Goal: Share content

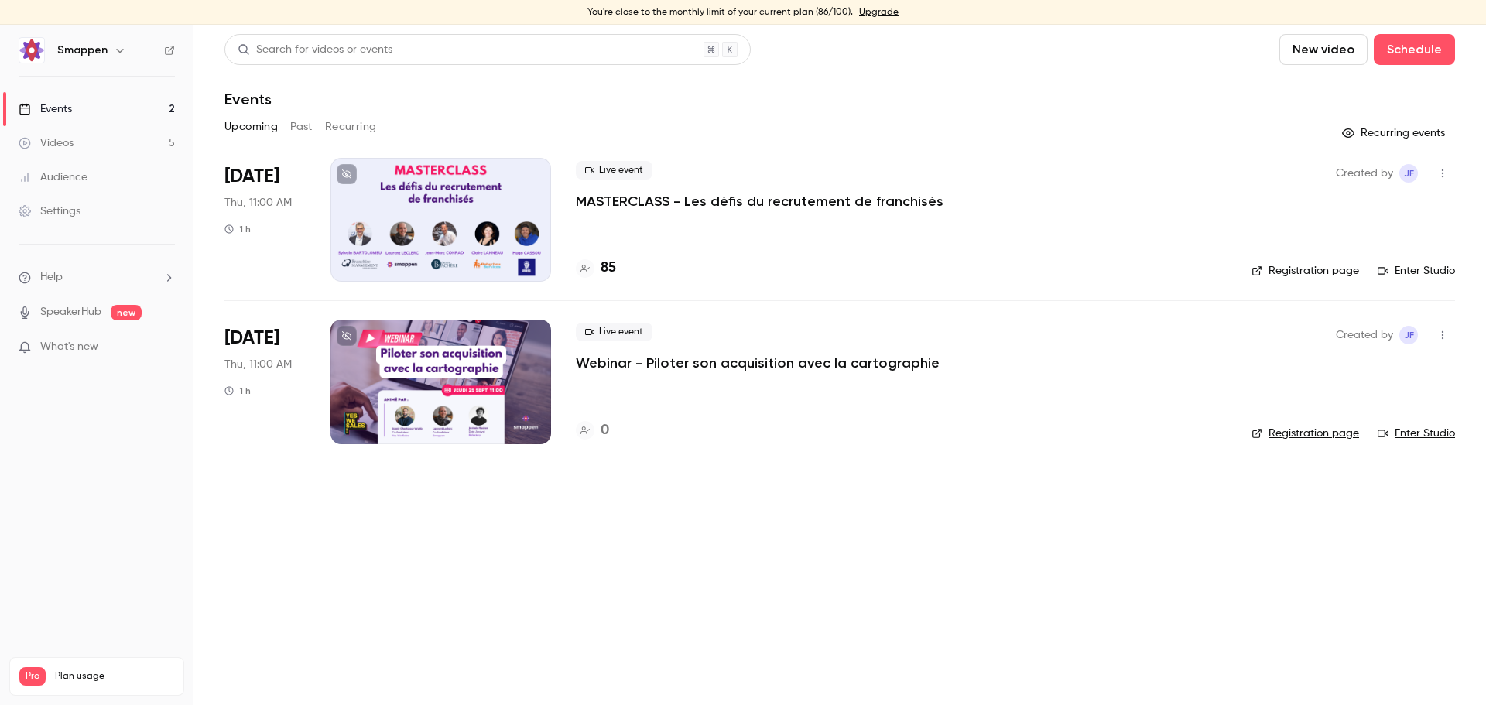
click at [518, 191] on div at bounding box center [441, 220] width 221 height 124
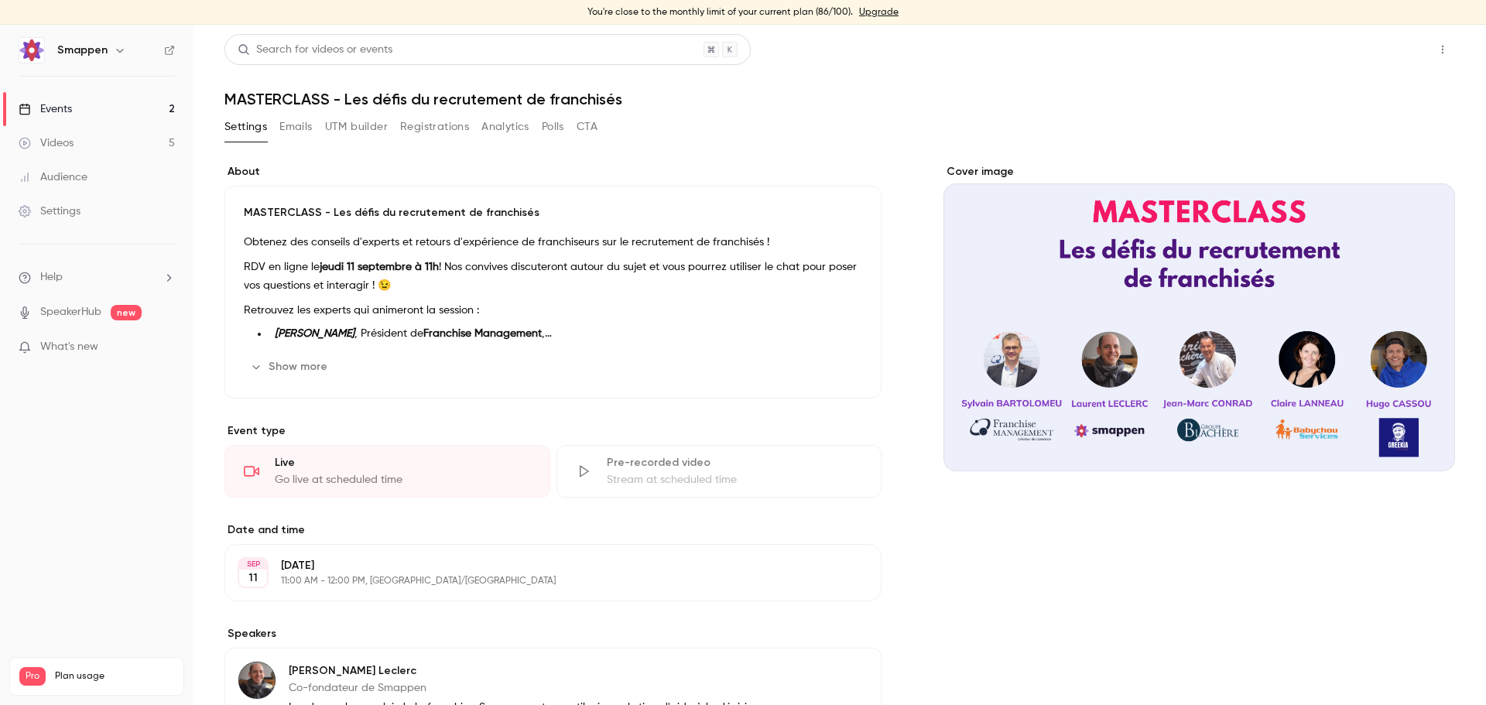
click at [1365, 43] on button "Share" at bounding box center [1387, 49] width 61 height 31
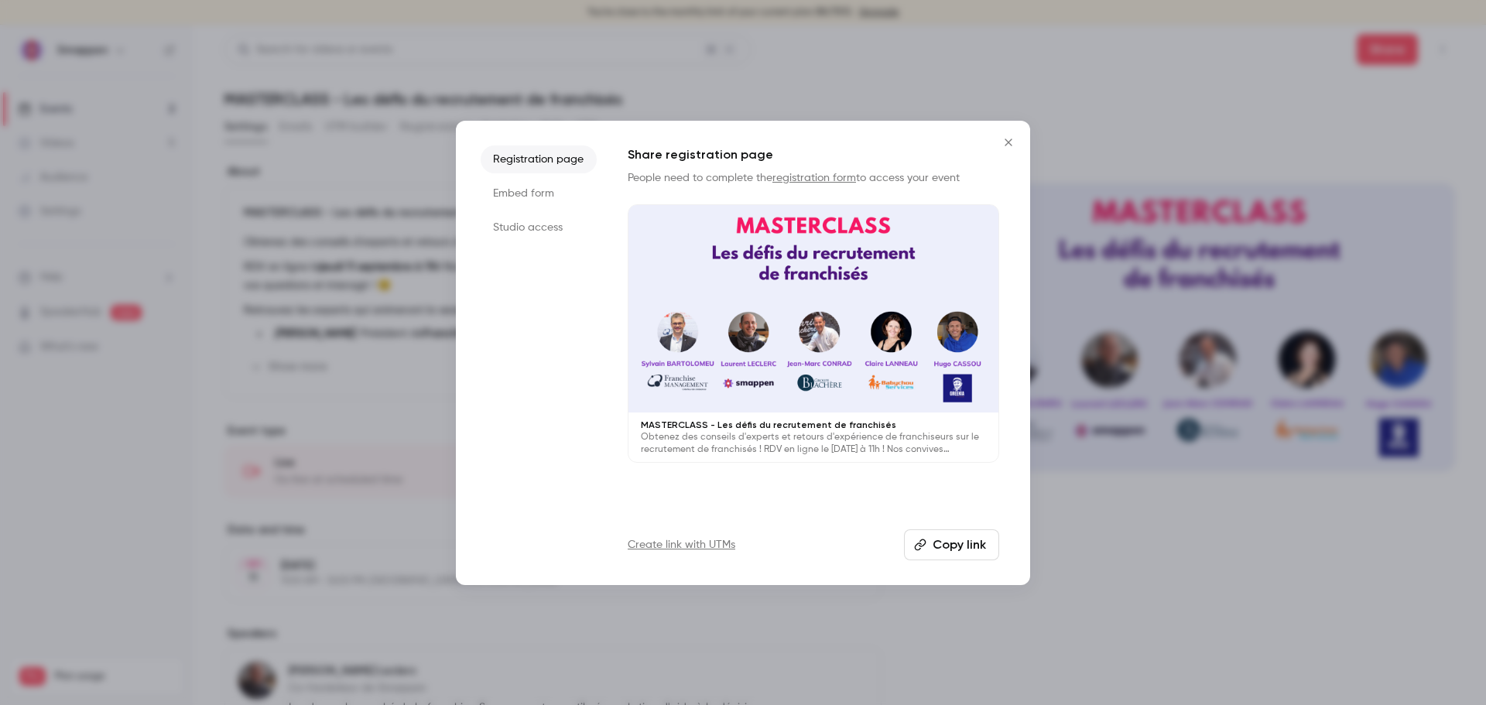
click at [1006, 139] on icon "Close" at bounding box center [1008, 142] width 7 height 7
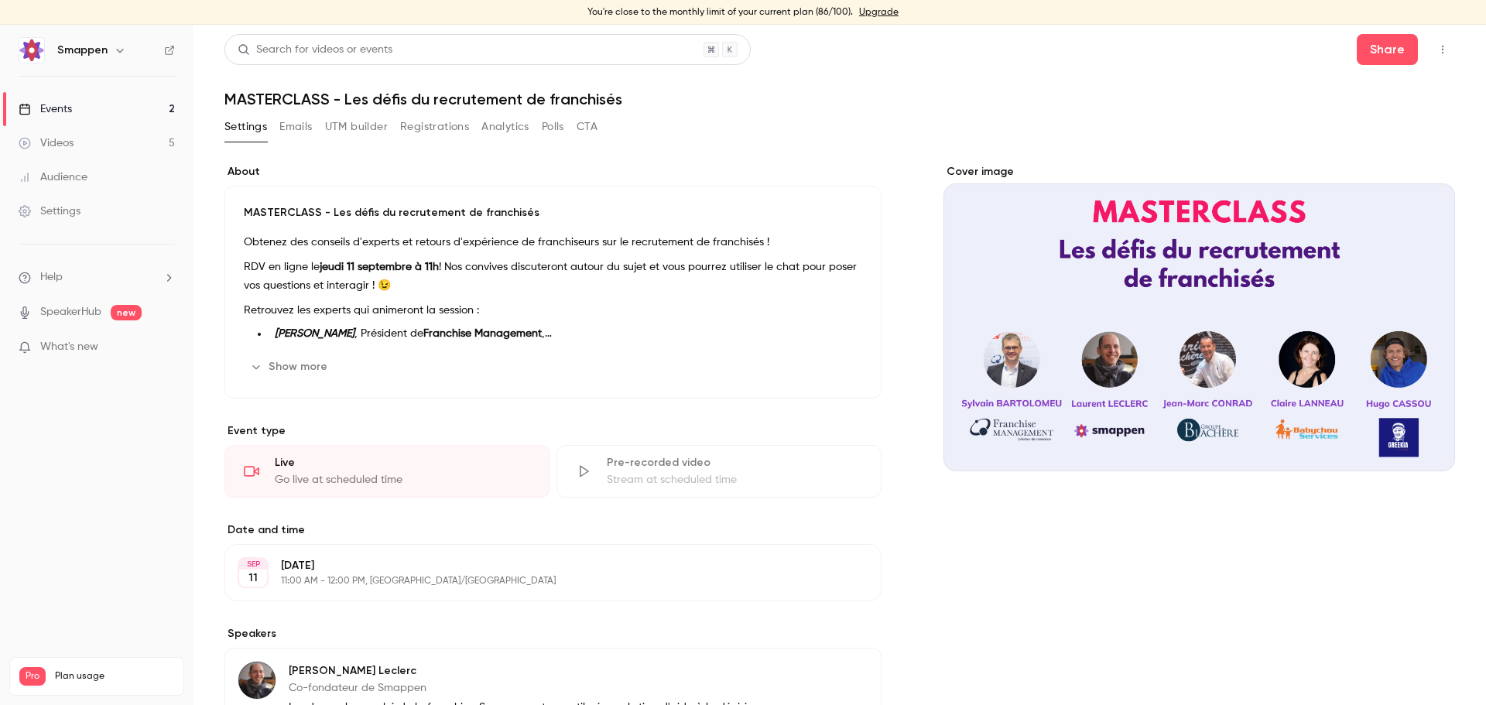
click at [1437, 49] on icon "button" at bounding box center [1443, 49] width 12 height 11
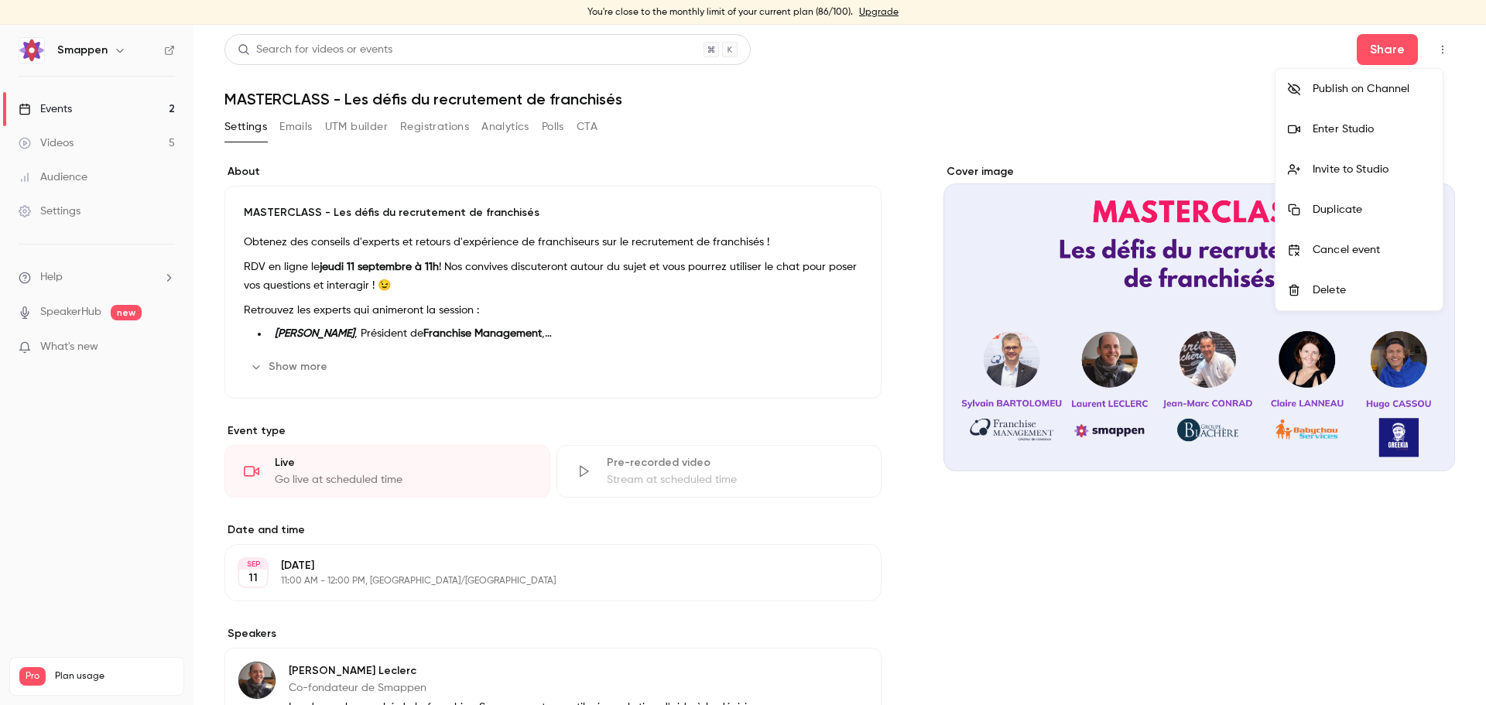
click at [1108, 132] on div at bounding box center [743, 352] width 1486 height 705
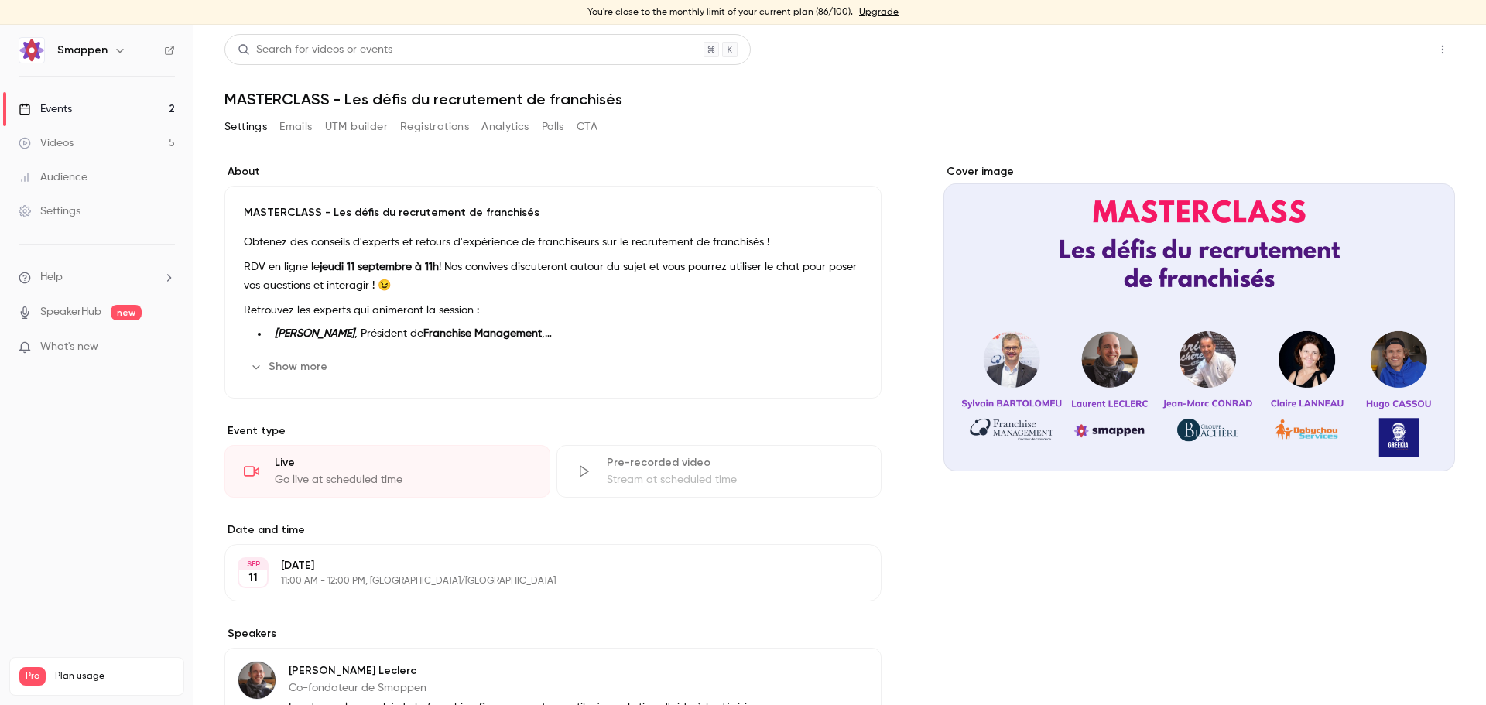
click at [1379, 59] on button "Share" at bounding box center [1387, 49] width 61 height 31
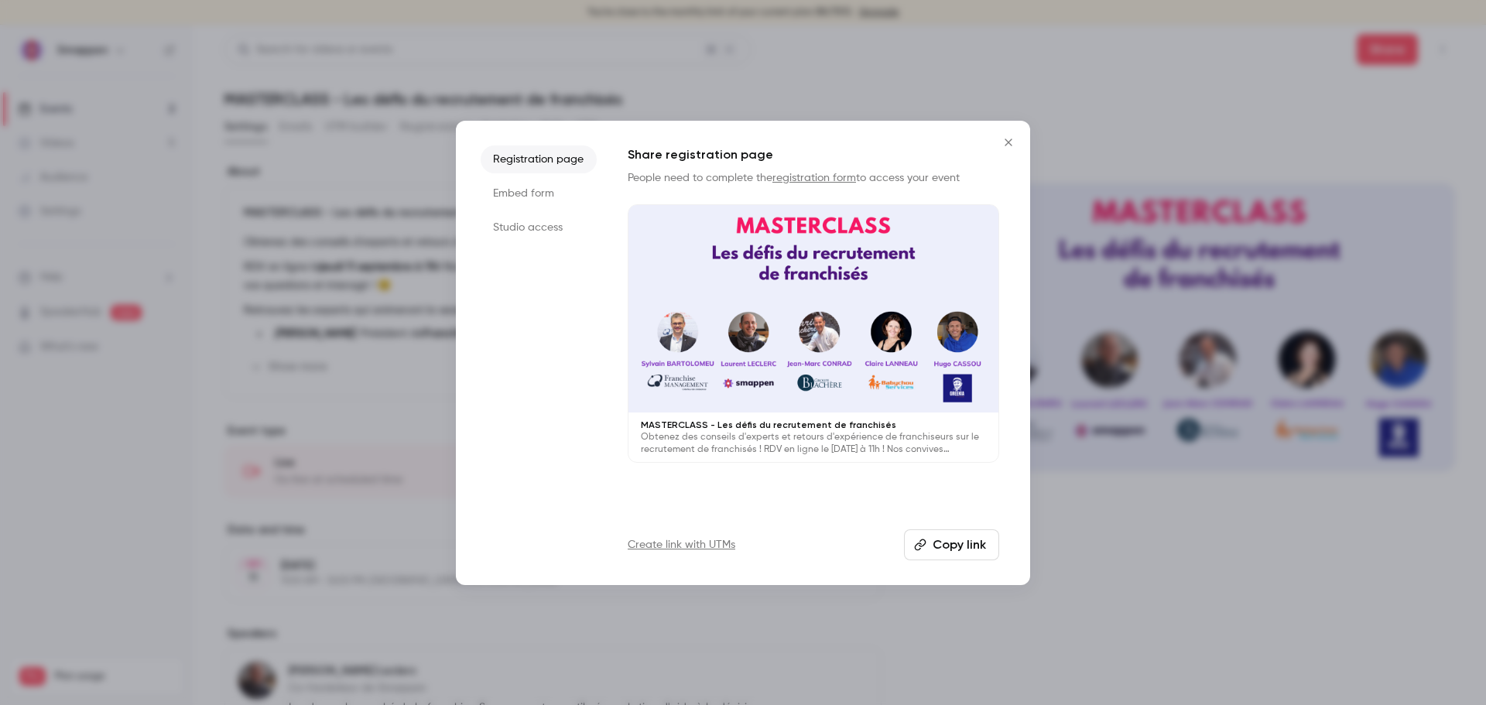
click at [524, 225] on li "Studio access" at bounding box center [539, 228] width 116 height 28
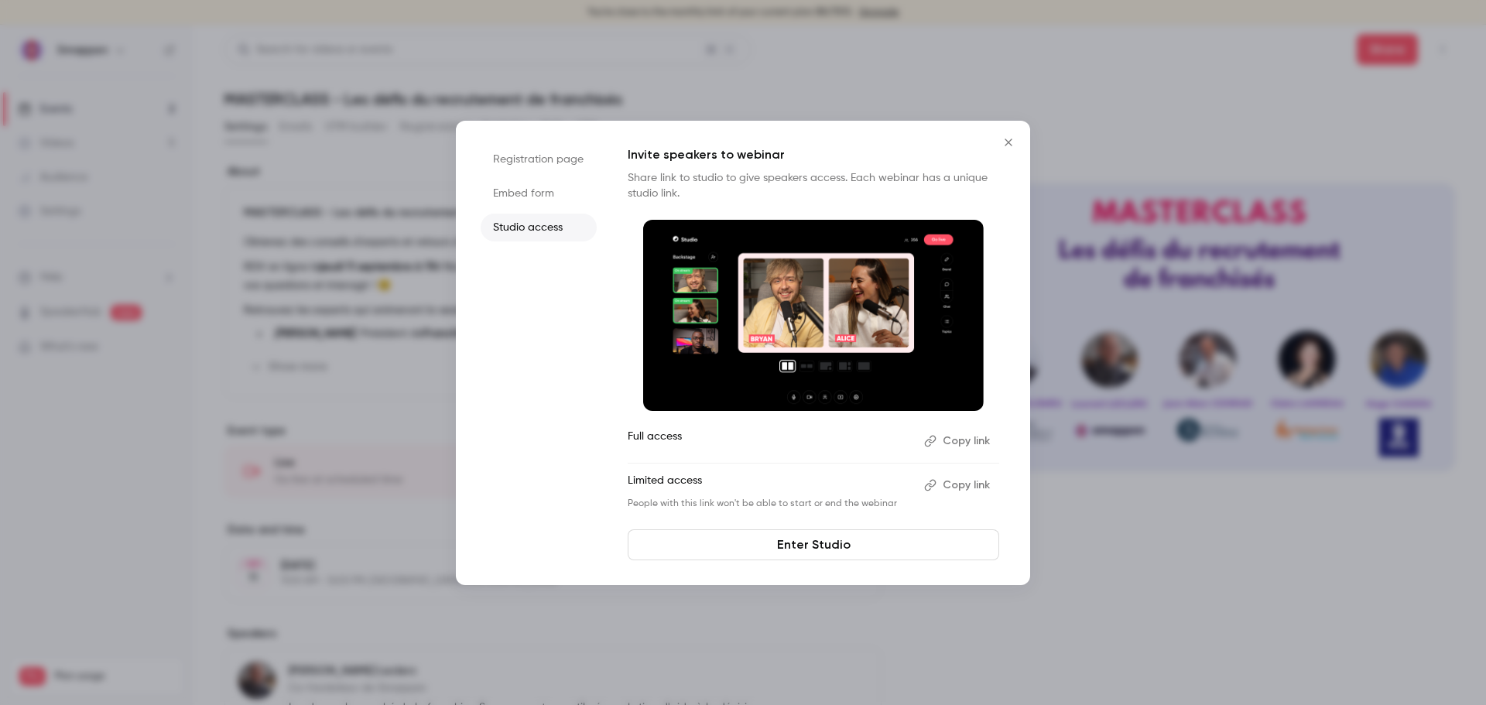
click at [959, 484] on button "Copy link" at bounding box center [958, 485] width 81 height 25
click at [1005, 143] on icon "Close" at bounding box center [1008, 142] width 19 height 12
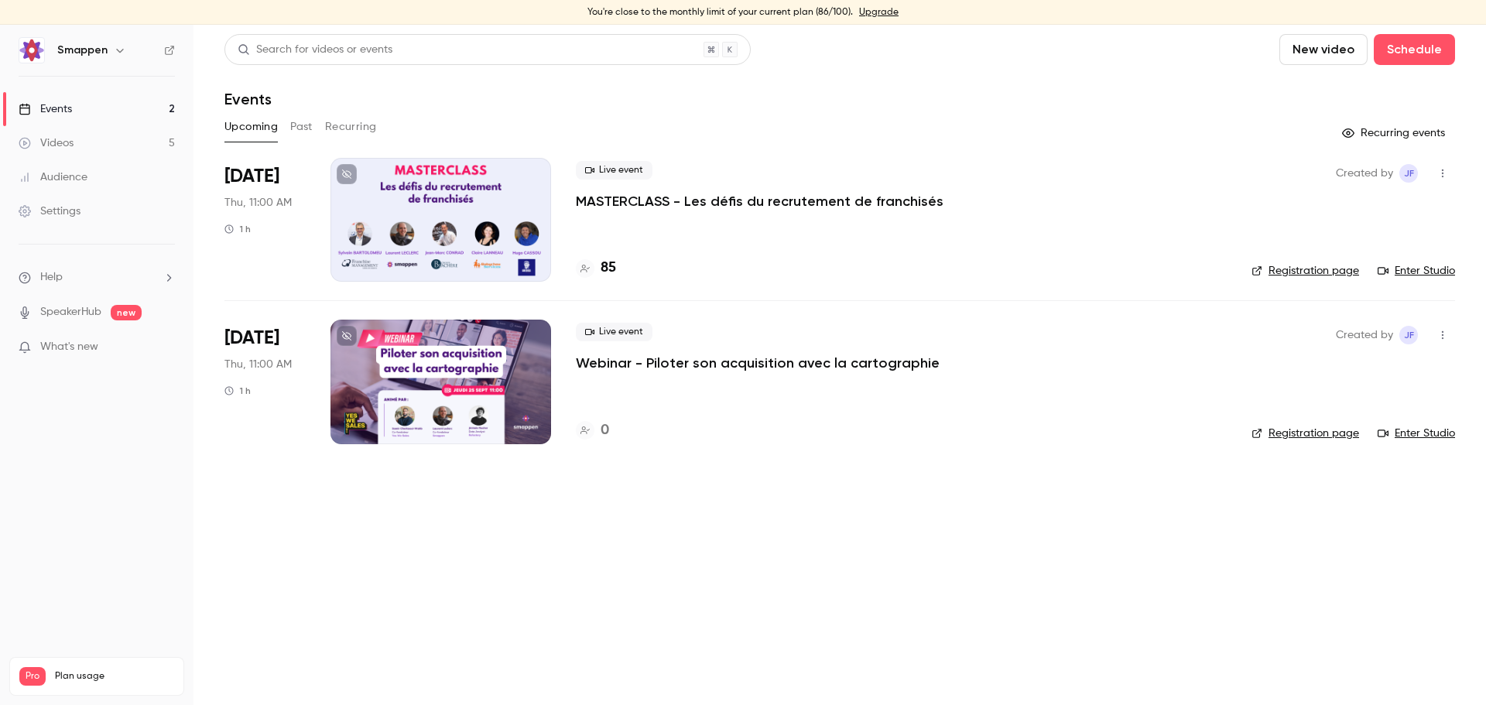
click at [611, 272] on h4 "85" at bounding box center [608, 268] width 15 height 21
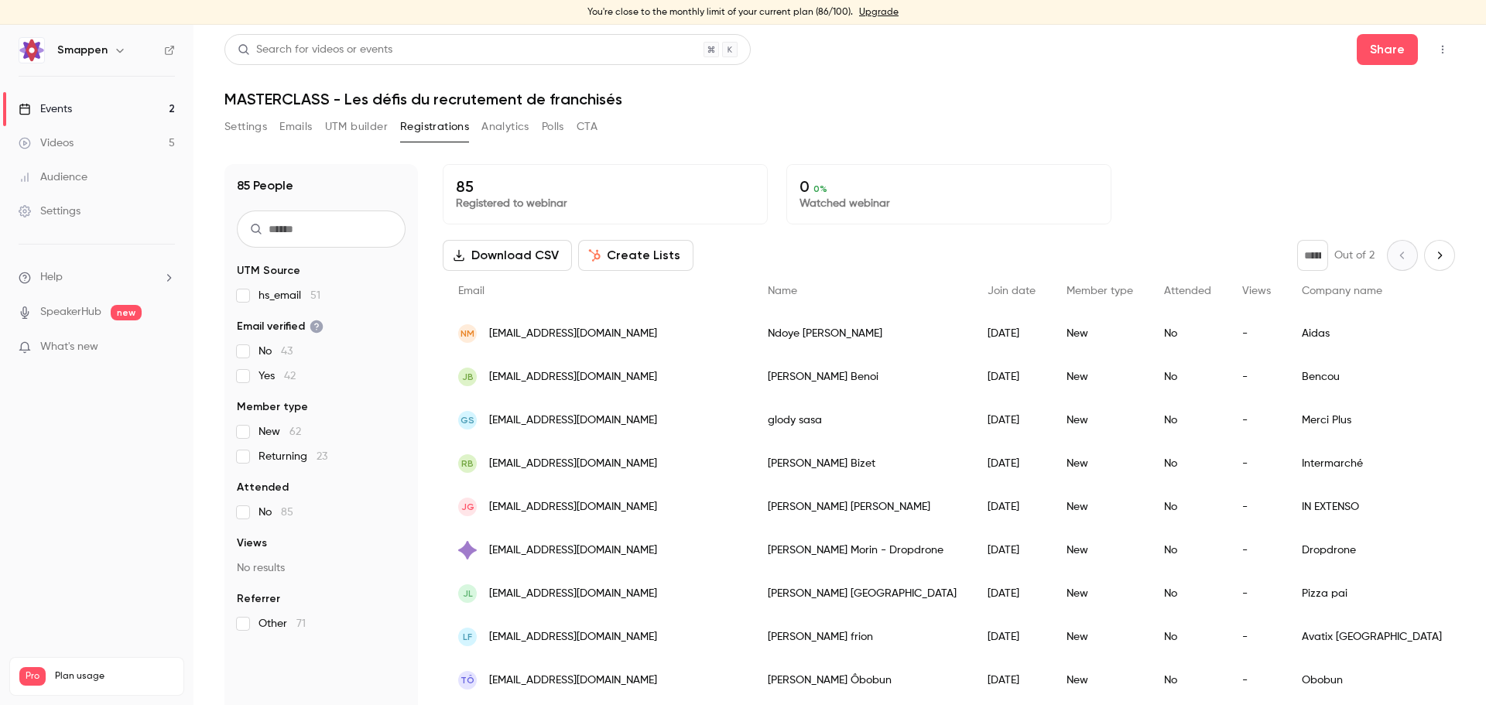
click at [525, 253] on button "Download CSV" at bounding box center [507, 255] width 129 height 31
